Goal: Task Accomplishment & Management: Use online tool/utility

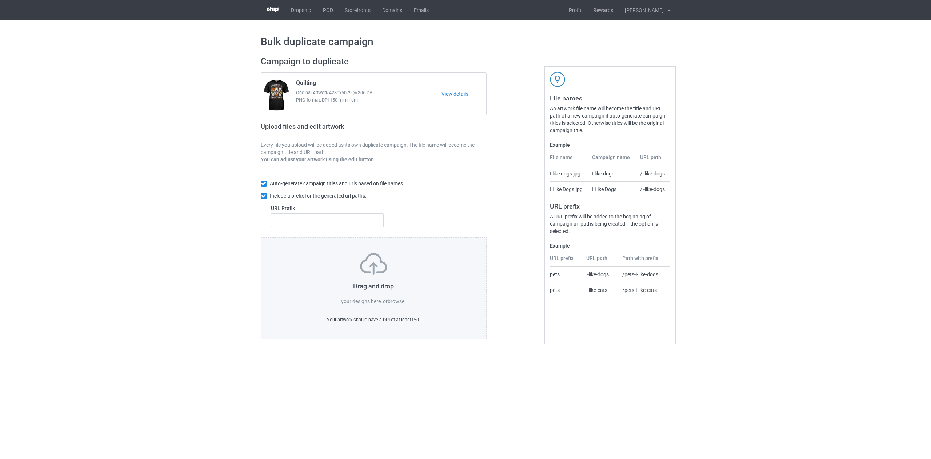
click at [396, 302] on label "browse" at bounding box center [396, 301] width 17 height 6
click at [0, 0] on input "browse" at bounding box center [0, 0] width 0 height 0
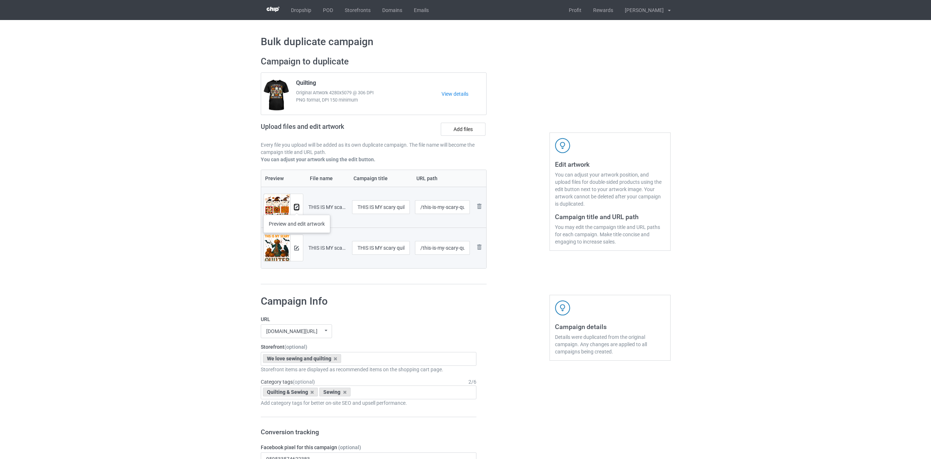
click at [297, 207] on img at bounding box center [296, 207] width 5 height 5
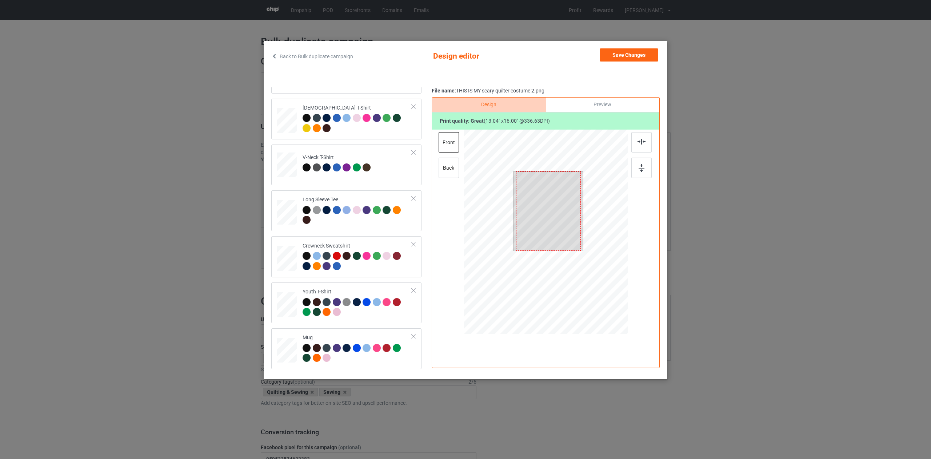
scroll to position [124, 0]
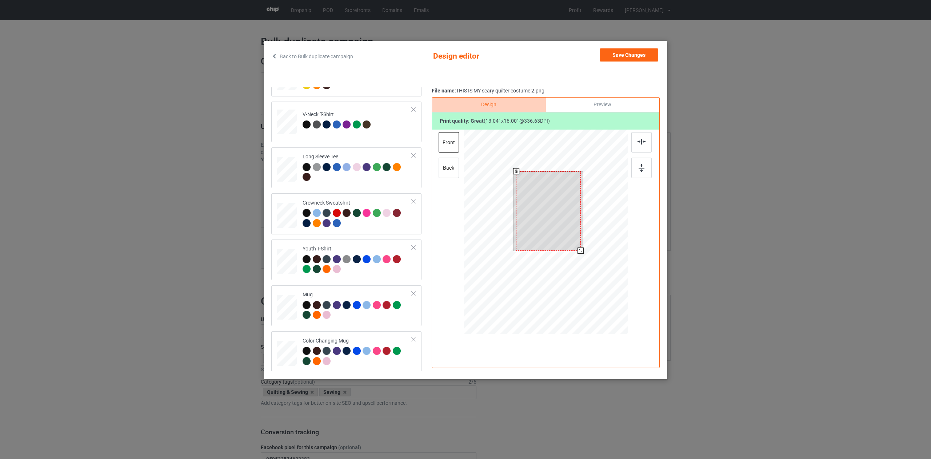
drag, startPoint x: 556, startPoint y: 235, endPoint x: 560, endPoint y: 237, distance: 4.4
click at [556, 235] on div at bounding box center [548, 210] width 64 height 79
click at [583, 261] on div at bounding box center [546, 232] width 164 height 207
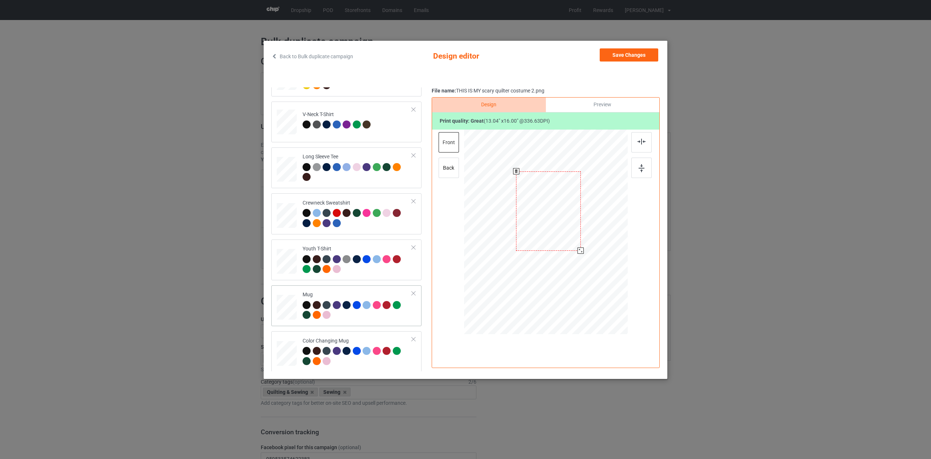
click at [365, 319] on div at bounding box center [357, 311] width 109 height 20
click at [614, 262] on div at bounding box center [614, 262] width 6 height 6
drag, startPoint x: 607, startPoint y: 255, endPoint x: 616, endPoint y: 233, distance: 24.5
click at [607, 255] on div at bounding box center [591, 232] width 48 height 59
click at [609, 57] on button "Save Changes" at bounding box center [629, 54] width 59 height 13
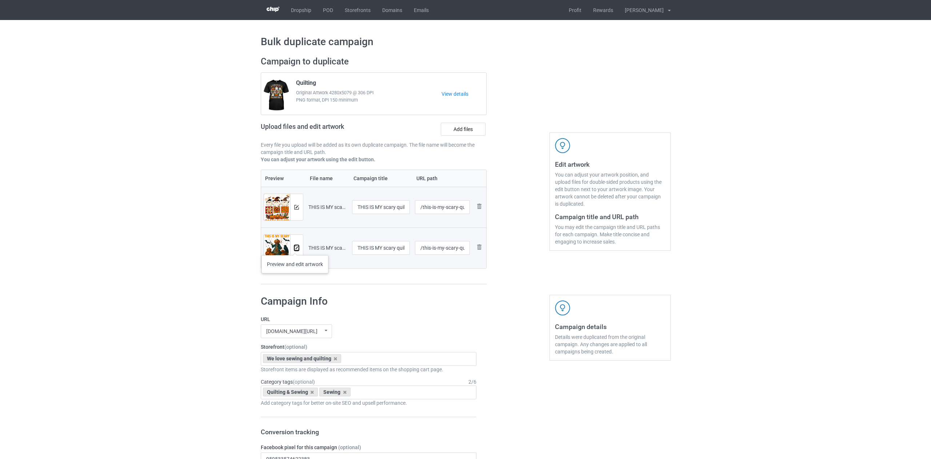
click at [295, 248] on img at bounding box center [296, 248] width 5 height 5
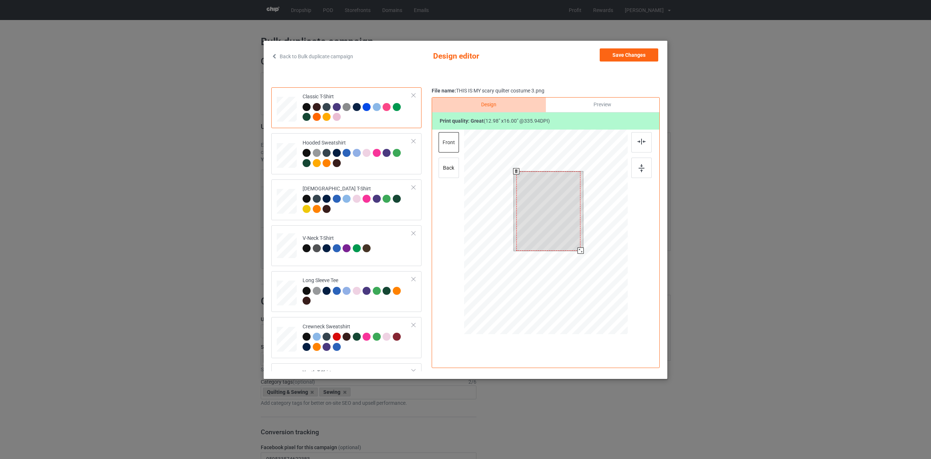
click at [587, 274] on div at bounding box center [546, 232] width 164 height 207
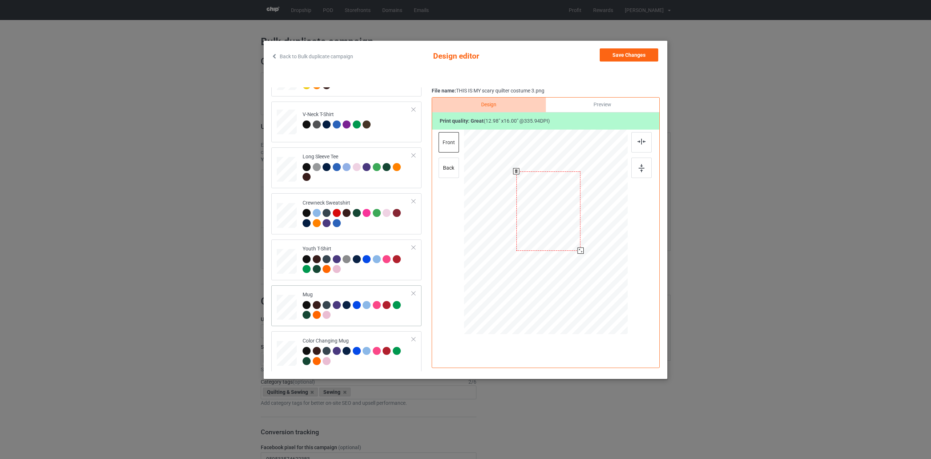
drag, startPoint x: 363, startPoint y: 313, endPoint x: 379, endPoint y: 314, distance: 16.7
click at [363, 313] on div at bounding box center [357, 311] width 109 height 20
click at [612, 264] on div at bounding box center [614, 262] width 6 height 6
click at [617, 58] on button "Save Changes" at bounding box center [629, 54] width 59 height 13
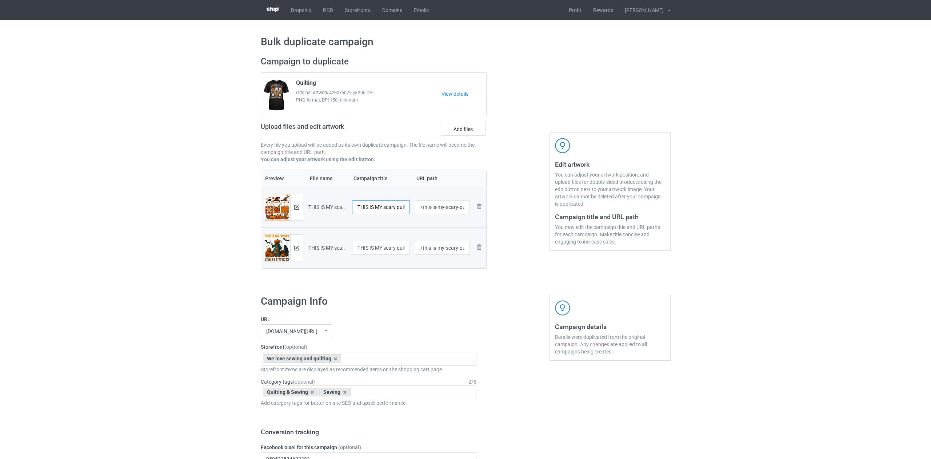
scroll to position [0, 33]
drag, startPoint x: 354, startPoint y: 204, endPoint x: 452, endPoint y: 234, distance: 102.1
click at [452, 234] on table "Preview File name Campaign title URL path Preview and edit artwork THIS IS MY s…" at bounding box center [374, 218] width 226 height 99
drag, startPoint x: 380, startPoint y: 209, endPoint x: 342, endPoint y: 208, distance: 38.9
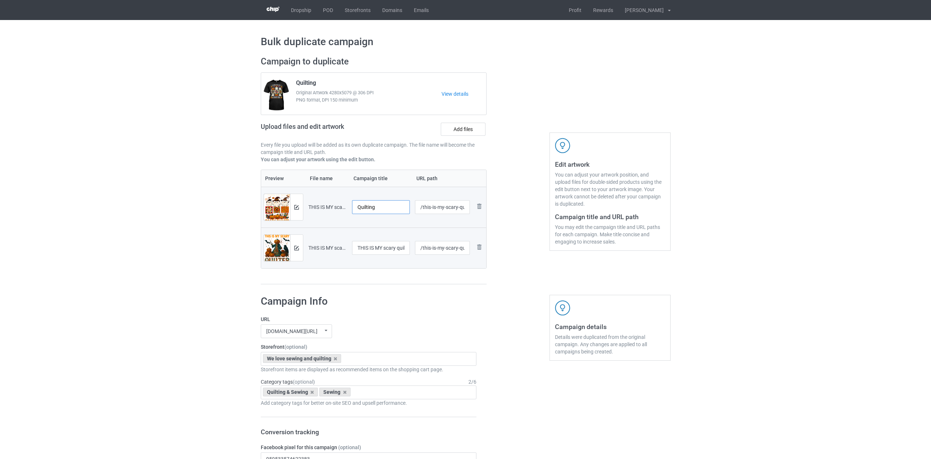
click at [342, 208] on tr "Preview and edit artwork THIS IS MY scary quilter costume 2.png Quilting /this-…" at bounding box center [374, 207] width 226 height 41
type input "Quilting"
drag, startPoint x: 362, startPoint y: 249, endPoint x: 415, endPoint y: 258, distance: 53.5
click at [415, 258] on tr "Preview and edit artwork THIS IS MY scary quilter costume 3.png THIS IS MY scar…" at bounding box center [374, 247] width 226 height 41
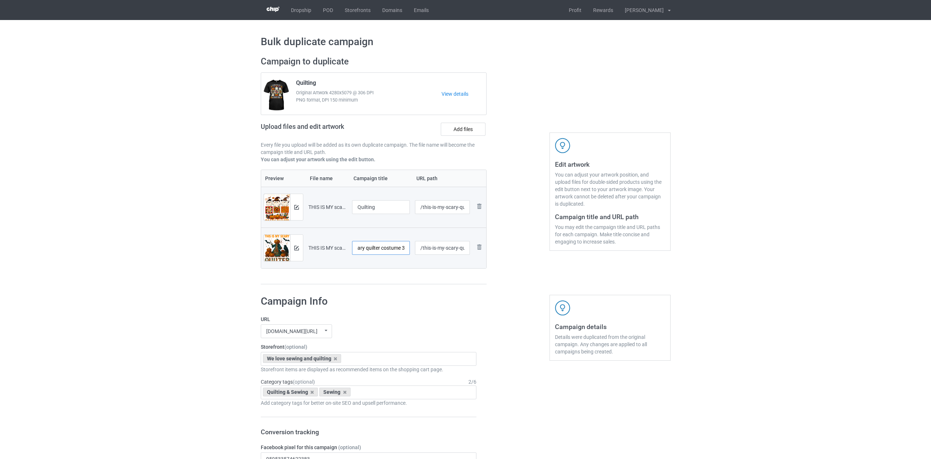
paste input "Quilting"
type input "Quilting"
drag, startPoint x: 428, startPoint y: 207, endPoint x: 466, endPoint y: 221, distance: 40.9
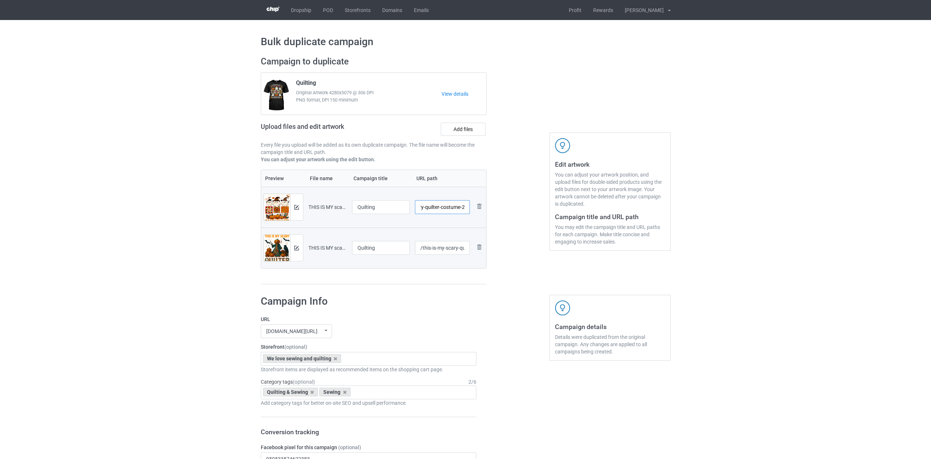
click at [467, 221] on td "/this-is-my-scary-quilter-costume-2" at bounding box center [442, 207] width 60 height 41
click at [427, 208] on input "/thi9" at bounding box center [442, 207] width 55 height 14
drag, startPoint x: 426, startPoint y: 207, endPoint x: 434, endPoint y: 224, distance: 19.2
click at [426, 207] on input "/thin9" at bounding box center [442, 207] width 55 height 14
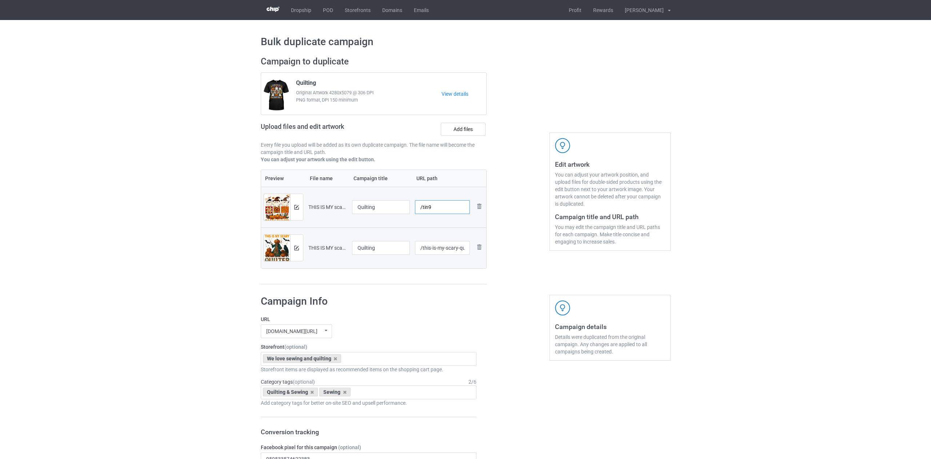
type input "/tin9"
click at [426, 247] on input "/this-is-my-scary-quilter-costume-3" at bounding box center [442, 248] width 55 height 14
drag, startPoint x: 426, startPoint y: 247, endPoint x: 483, endPoint y: 262, distance: 58.8
click at [483, 262] on tr "Preview and edit artwork THIS IS MY scary quilter costume 3.png Quilting /tis-i…" at bounding box center [374, 247] width 226 height 41
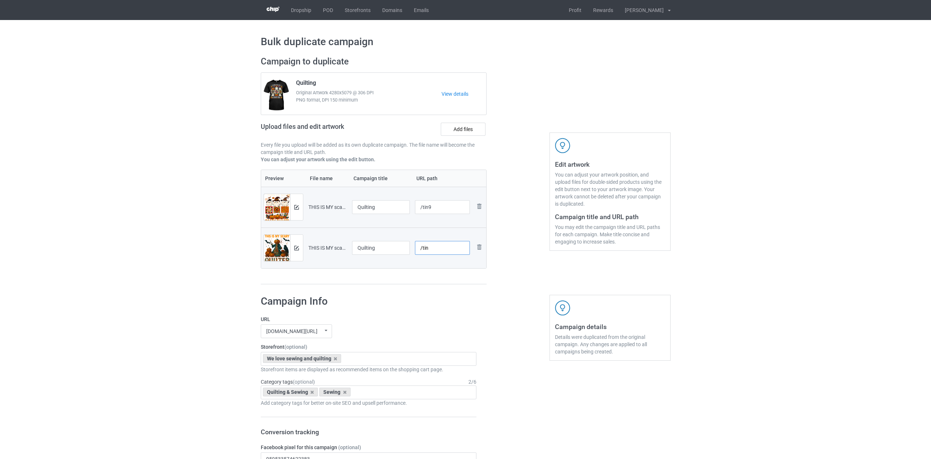
scroll to position [0, 0]
type input "/tin2"
click at [458, 284] on div at bounding box center [374, 284] width 226 height 1
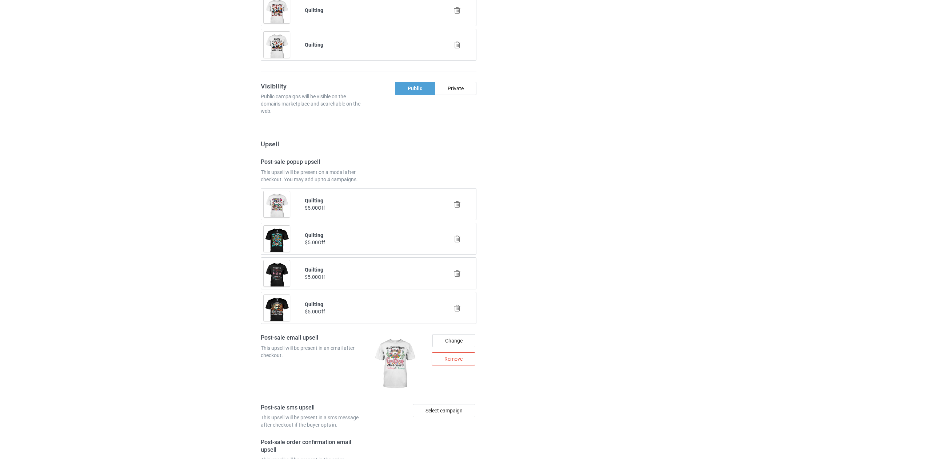
scroll to position [897, 0]
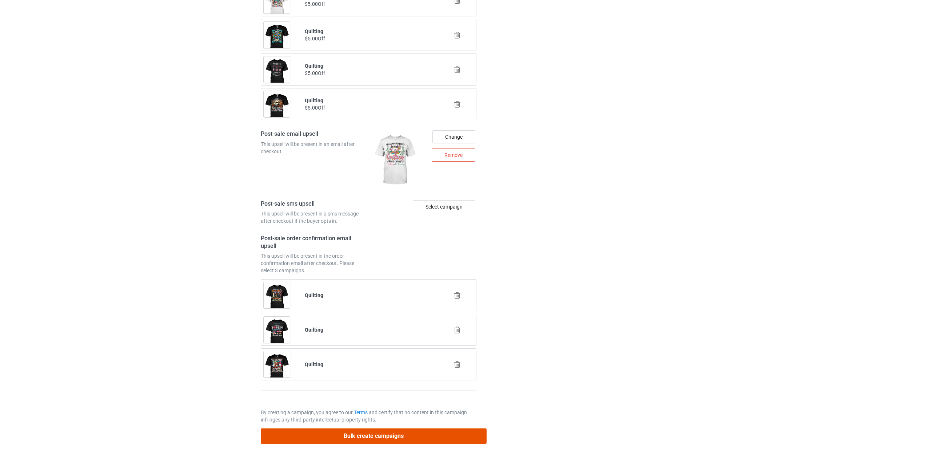
click at [354, 437] on button "Bulk create campaigns" at bounding box center [374, 435] width 226 height 15
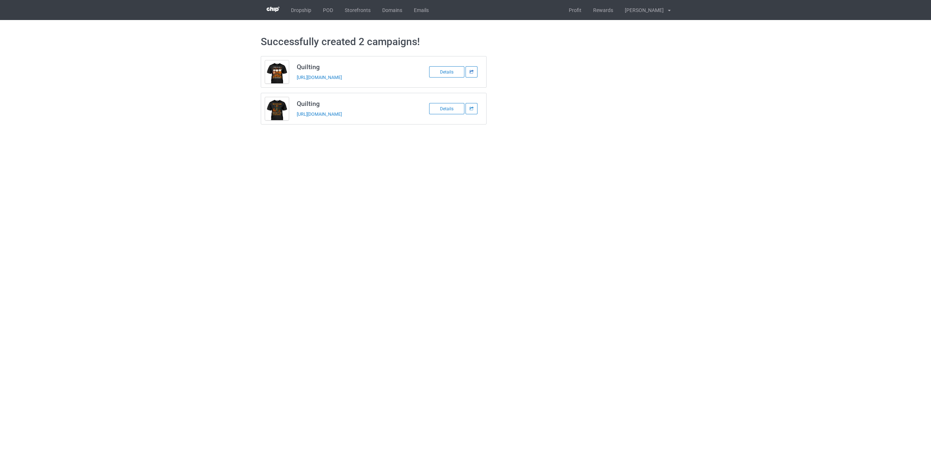
click at [472, 70] on icon at bounding box center [471, 72] width 5 height 4
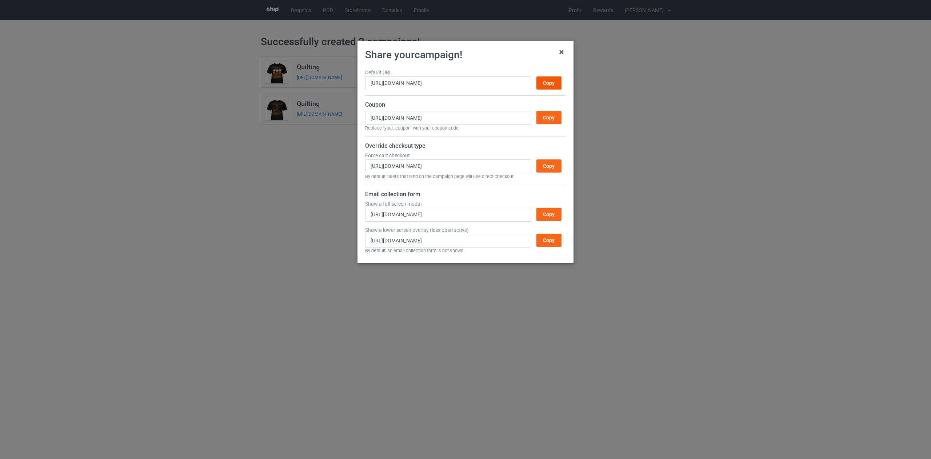
click at [548, 82] on div "Copy" at bounding box center [548, 82] width 25 height 13
click at [562, 51] on icon at bounding box center [562, 52] width 12 height 12
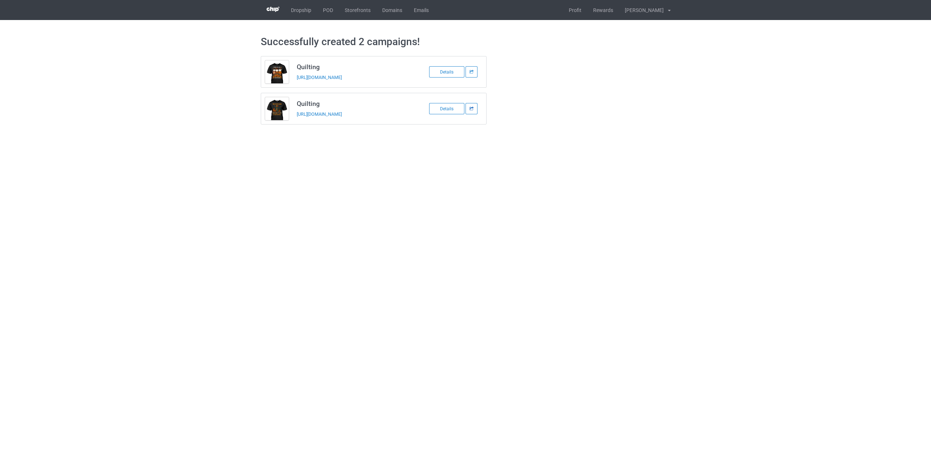
click at [471, 109] on icon at bounding box center [471, 109] width 5 height 4
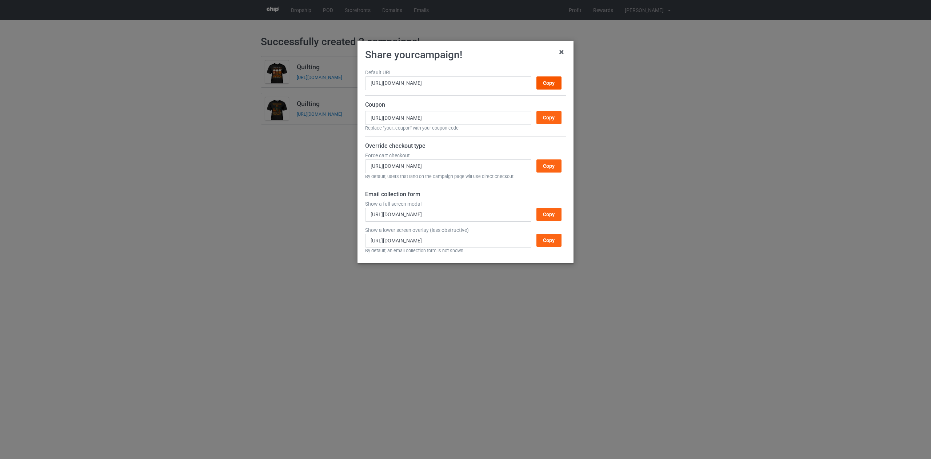
click at [542, 84] on div "Copy" at bounding box center [548, 82] width 25 height 13
drag, startPoint x: 564, startPoint y: 52, endPoint x: 631, endPoint y: 4, distance: 82.9
click at [564, 52] on icon at bounding box center [562, 52] width 12 height 12
